Goal: Task Accomplishment & Management: Complete application form

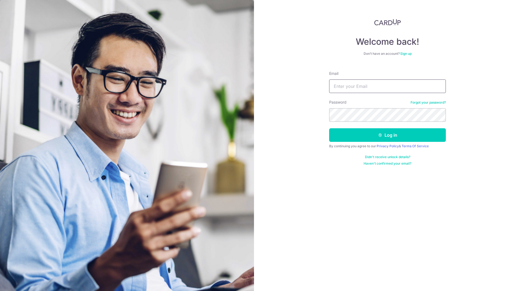
click at [366, 87] on input "Email" at bounding box center [387, 86] width 117 height 14
type input "lgz80@hotmail.com"
click at [388, 132] on button "Log in" at bounding box center [387, 135] width 117 height 14
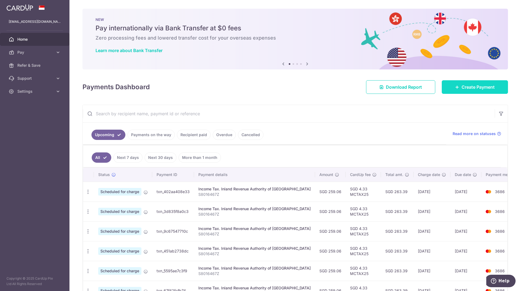
click at [467, 86] on span "Create Payment" at bounding box center [477, 87] width 33 height 7
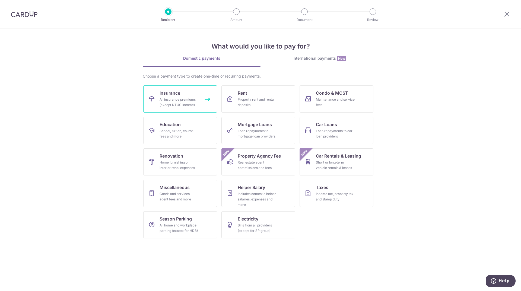
click at [179, 96] on link "Insurance All insurance premiums (except NTUC Income)" at bounding box center [180, 98] width 74 height 27
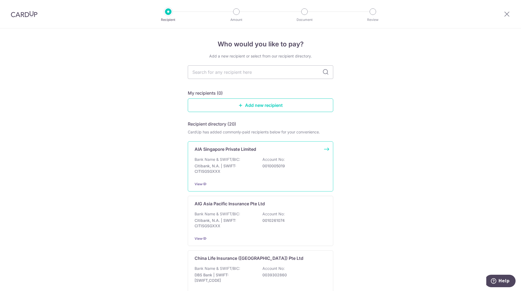
click at [247, 160] on div "Bank Name & SWIFT/BIC: Citibank, N.A. | SWIFT: CITISGSGXXX Account No: 00100050…" at bounding box center [260, 167] width 132 height 20
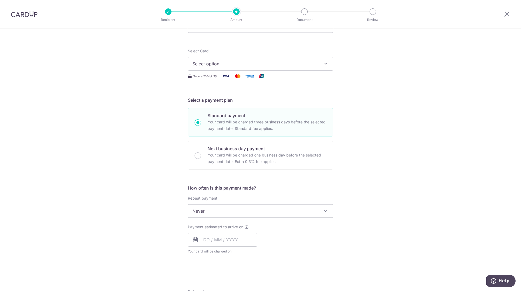
scroll to position [54, 0]
click at [250, 237] on input "text" at bounding box center [222, 239] width 69 height 14
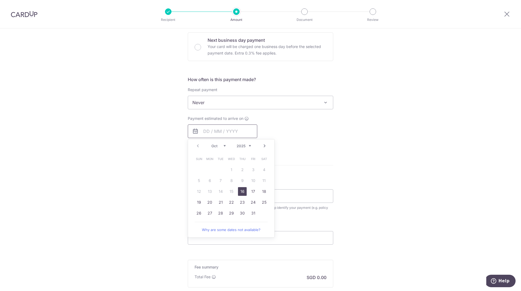
scroll to position [163, 0]
click at [410, 152] on div "Tell us more about your payment Enter payment amount SGD Select Card Select opt…" at bounding box center [260, 111] width 521 height 491
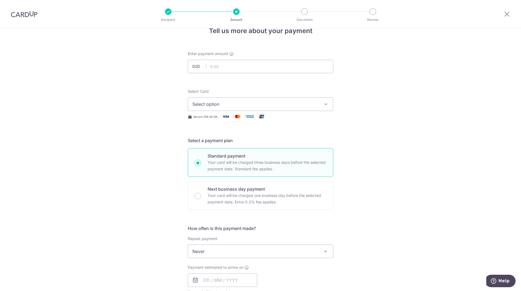
scroll to position [0, 0]
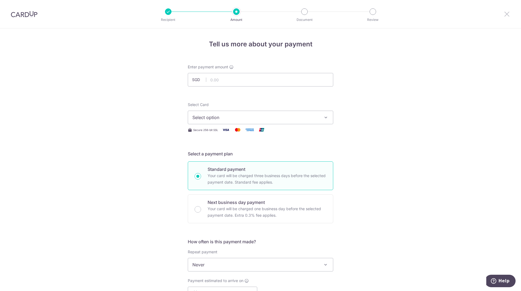
click at [507, 15] on icon at bounding box center [506, 14] width 7 height 7
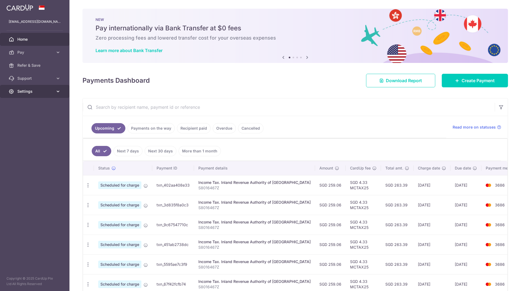
click at [59, 91] on icon at bounding box center [57, 91] width 5 height 5
click at [26, 118] on span "Logout" at bounding box center [35, 117] width 36 height 5
